Goal: Task Accomplishment & Management: Use online tool/utility

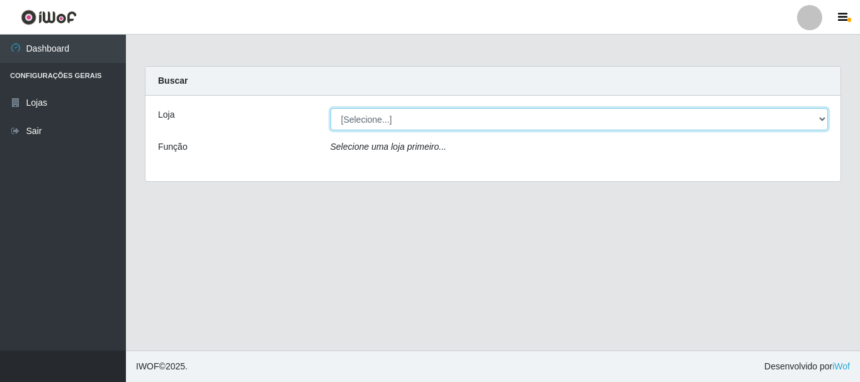
click at [429, 120] on select "[Selecione...] Nordestão - Alecrim" at bounding box center [580, 119] width 498 height 22
select select "453"
click at [331, 108] on select "[Selecione...] Nordestão - Alecrim" at bounding box center [580, 119] width 498 height 22
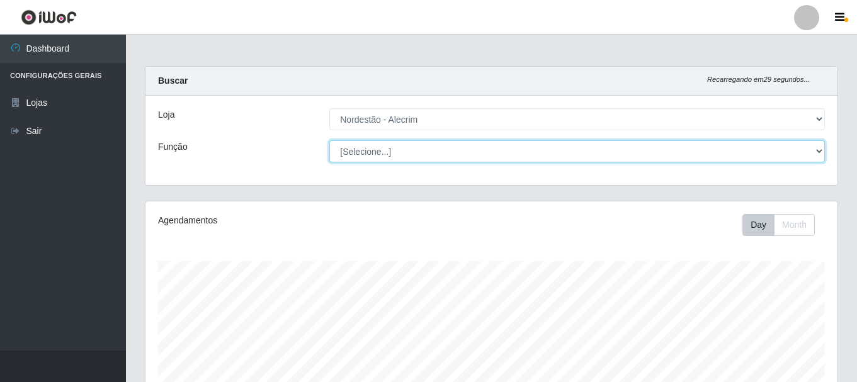
scroll to position [261, 692]
click at [417, 161] on select "[Selecione...] Balconista + Balconista de Padaria Balconista de Padaria ++ Emba…" at bounding box center [577, 151] width 496 height 22
click at [329, 140] on select "[Selecione...] Balconista + Balconista de Padaria Balconista de Padaria ++ Emba…" at bounding box center [577, 151] width 496 height 22
click at [408, 152] on select "[Selecione...] Balconista + Balconista de Padaria Balconista de Padaria ++ Emba…" at bounding box center [577, 151] width 496 height 22
select select "1"
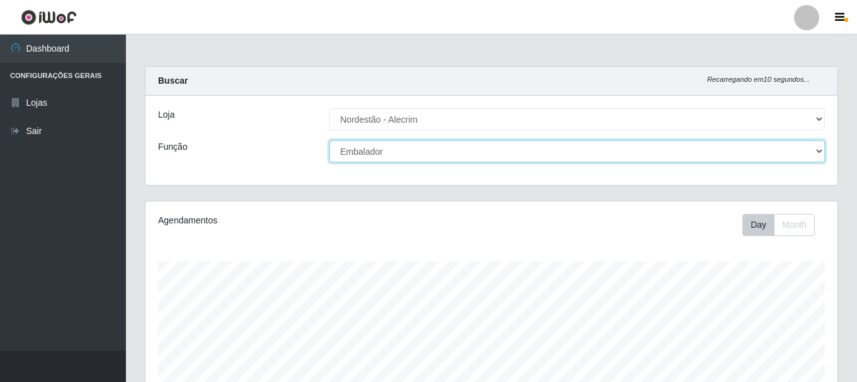
click at [329, 140] on select "[Selecione...] Balconista + Balconista de Padaria Balconista de Padaria ++ Emba…" at bounding box center [577, 151] width 496 height 22
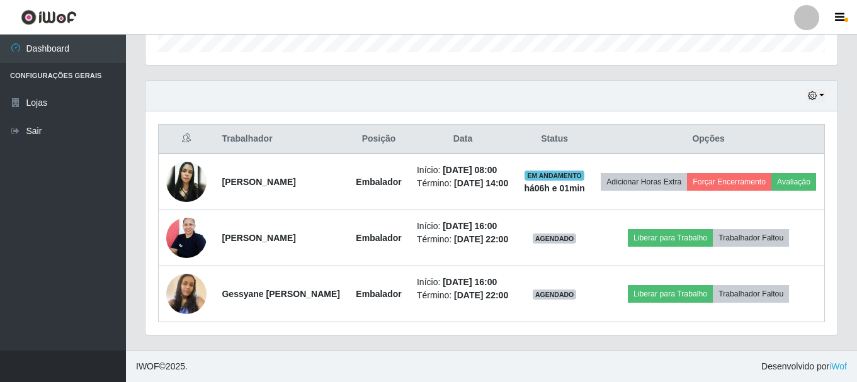
scroll to position [466, 0]
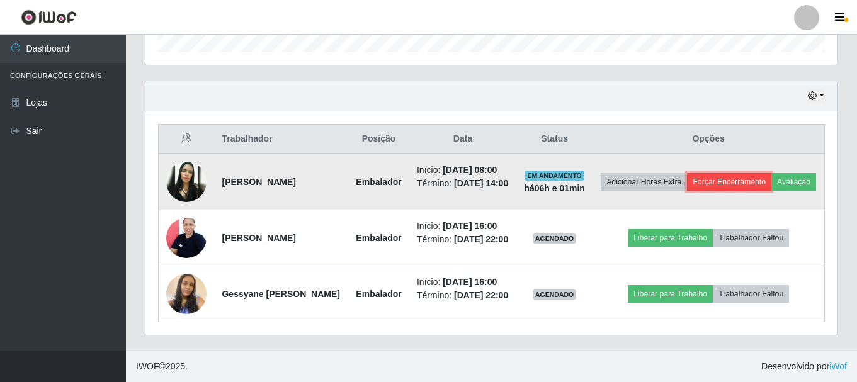
click at [754, 173] on button "Forçar Encerramento" at bounding box center [729, 182] width 84 height 18
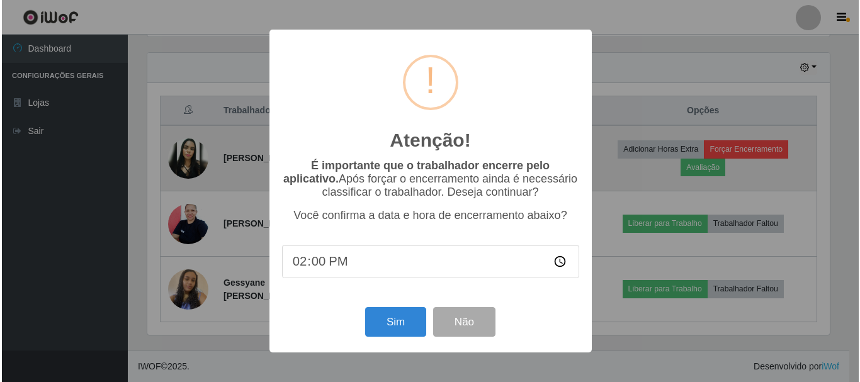
scroll to position [261, 686]
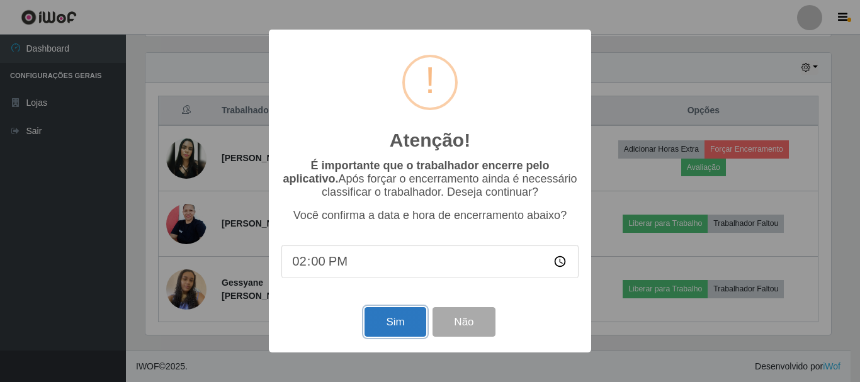
click at [392, 337] on button "Sim" at bounding box center [395, 322] width 61 height 30
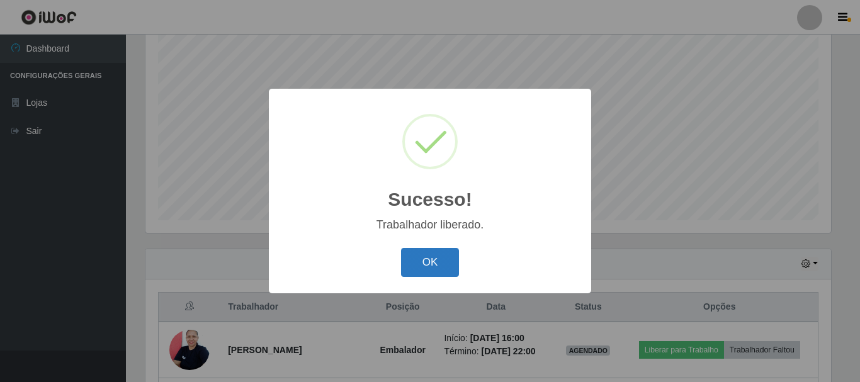
drag, startPoint x: 406, startPoint y: 253, endPoint x: 413, endPoint y: 260, distance: 9.4
click at [409, 256] on button "OK" at bounding box center [430, 263] width 59 height 30
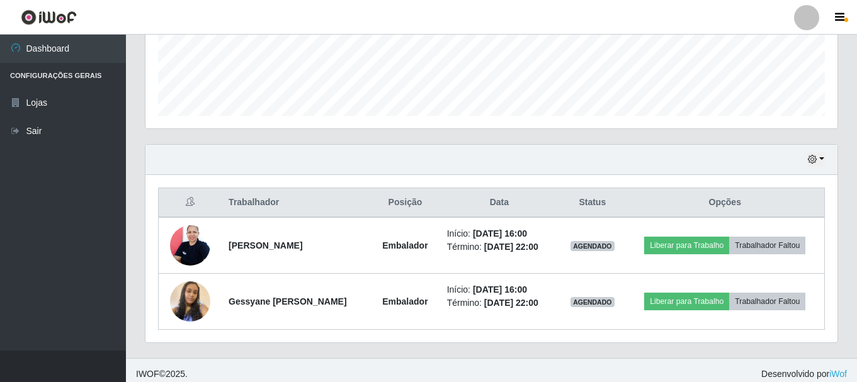
scroll to position [342, 0]
